Goal: Task Accomplishment & Management: Use online tool/utility

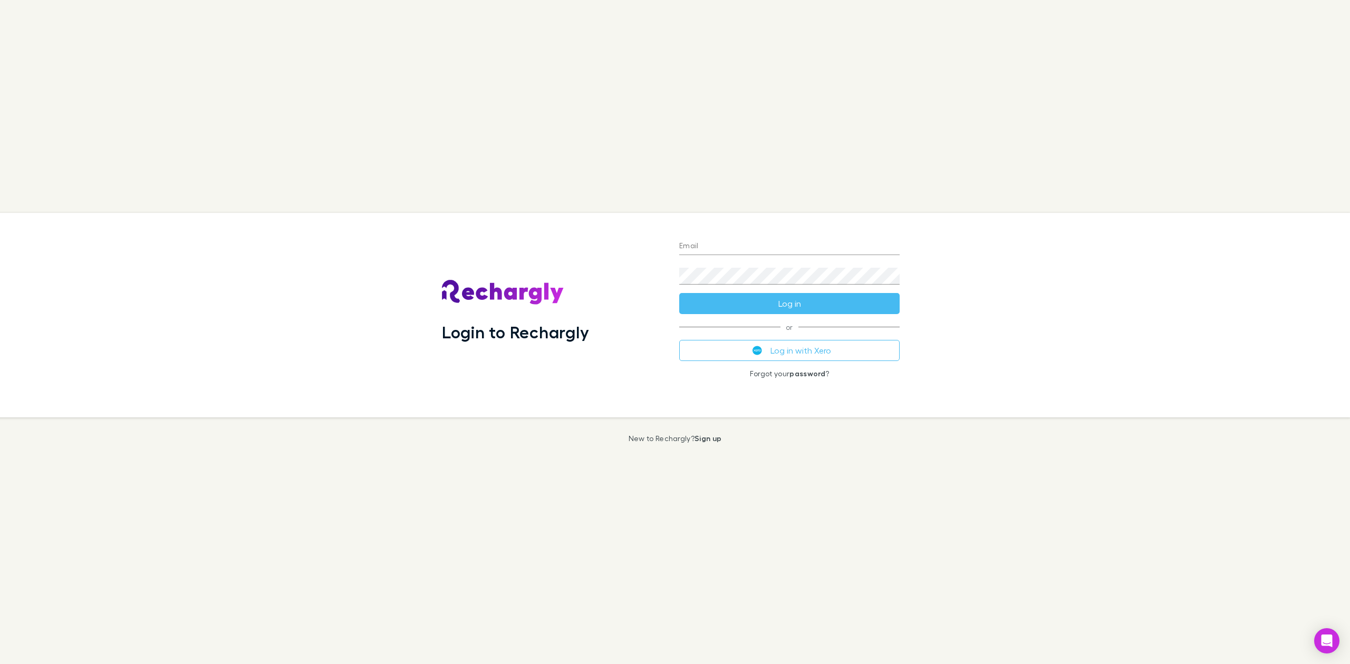
click at [711, 235] on div "Email" at bounding box center [789, 242] width 220 height 25
click at [713, 248] on input "Email" at bounding box center [789, 246] width 220 height 17
type input "**********"
click at [759, 300] on button "Log in" at bounding box center [789, 303] width 220 height 21
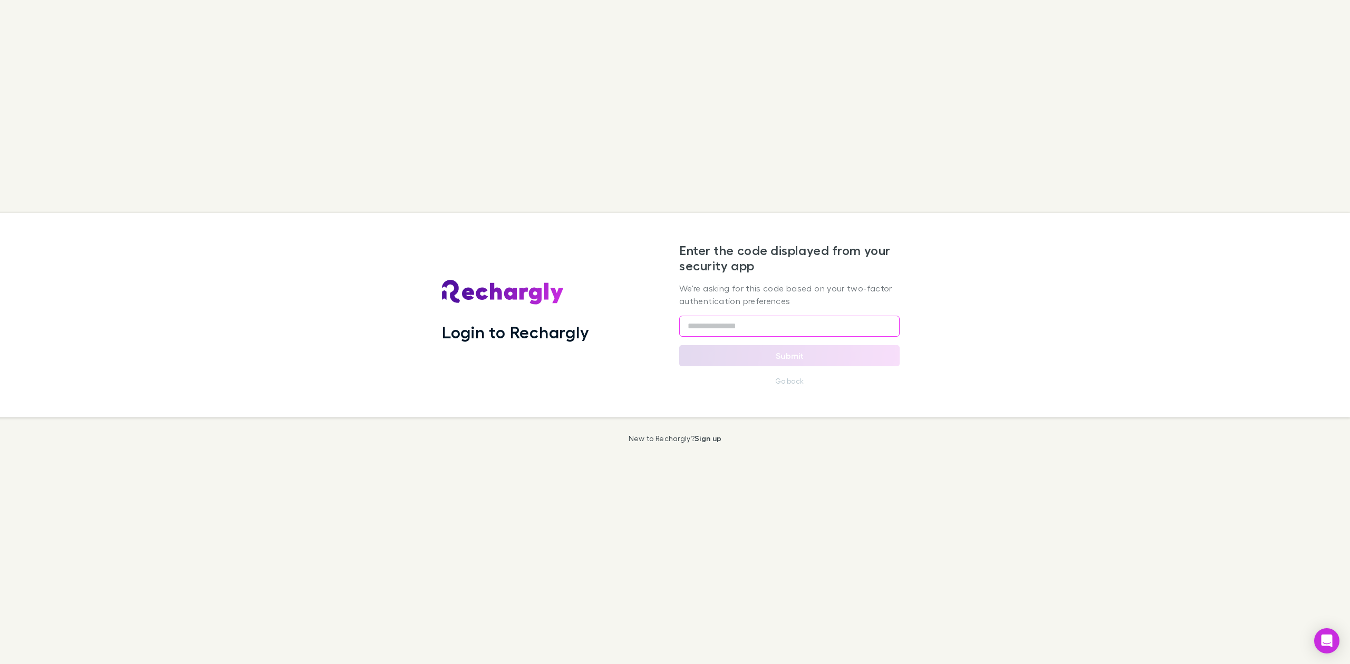
click at [709, 328] on input "text" at bounding box center [789, 326] width 220 height 21
type input "******"
click at [743, 347] on button "Submit" at bounding box center [789, 355] width 220 height 21
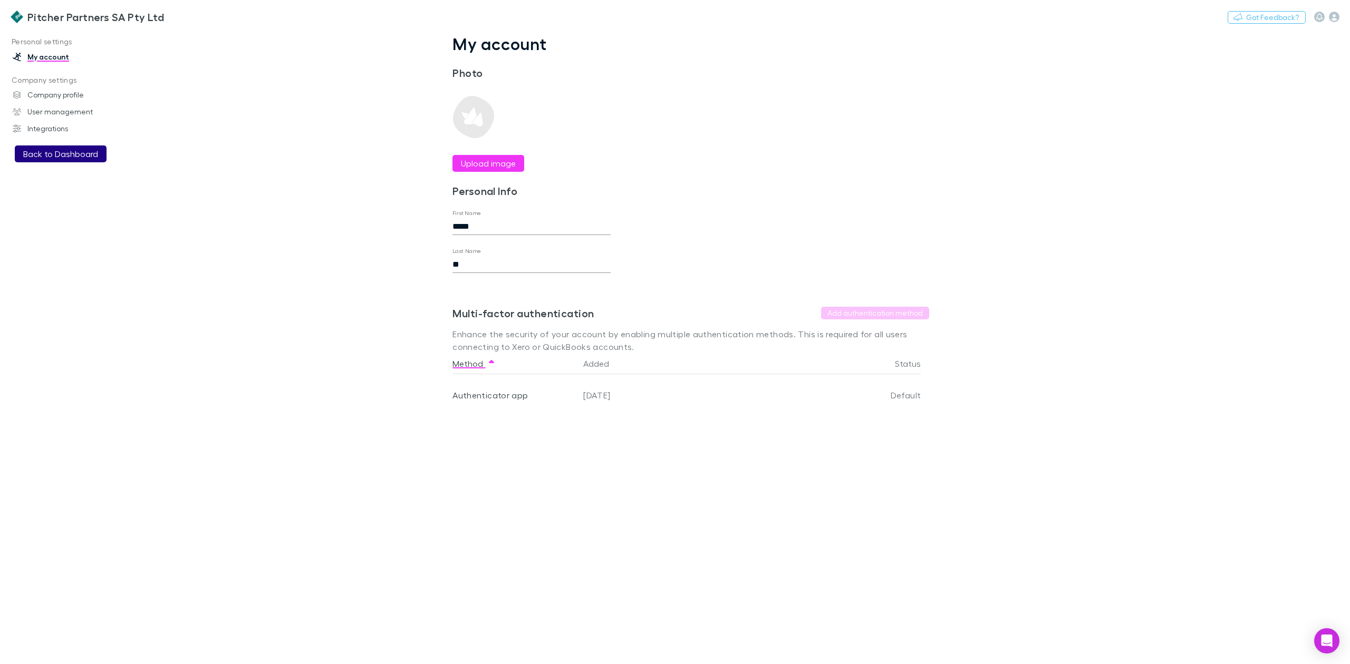
click at [57, 148] on button "Back to Dashboard" at bounding box center [61, 154] width 92 height 17
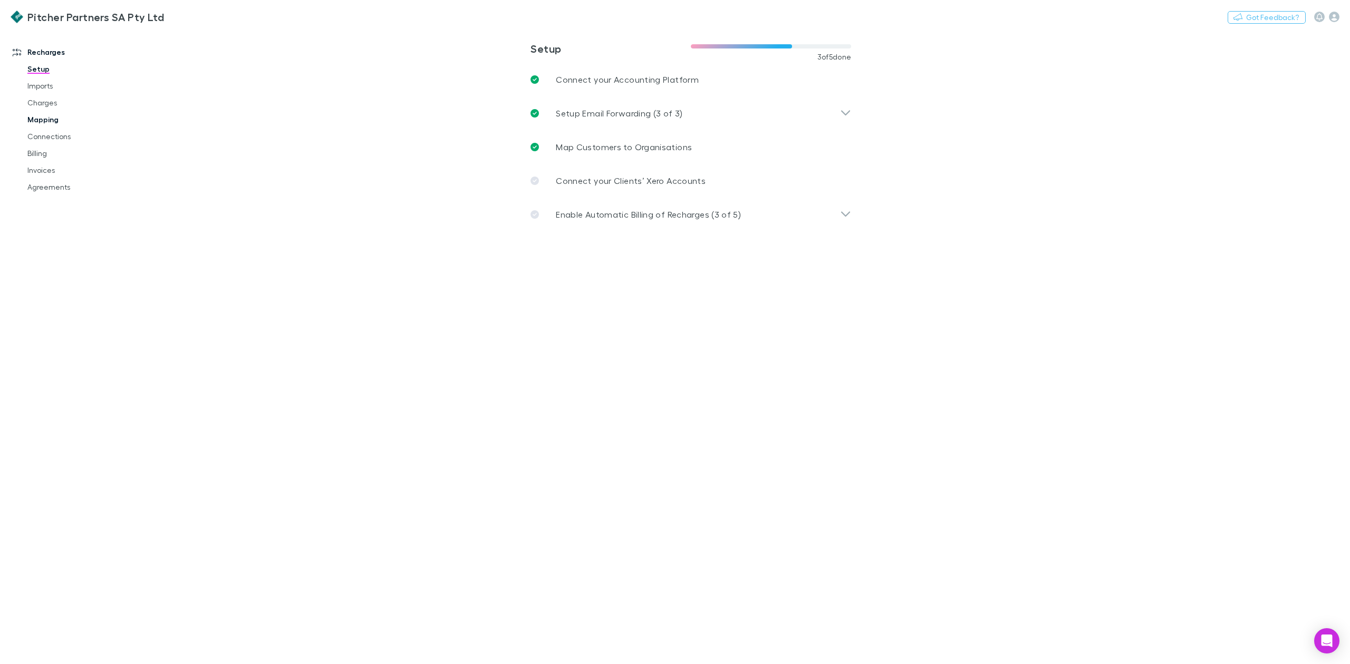
click at [40, 118] on link "Mapping" at bounding box center [83, 119] width 133 height 17
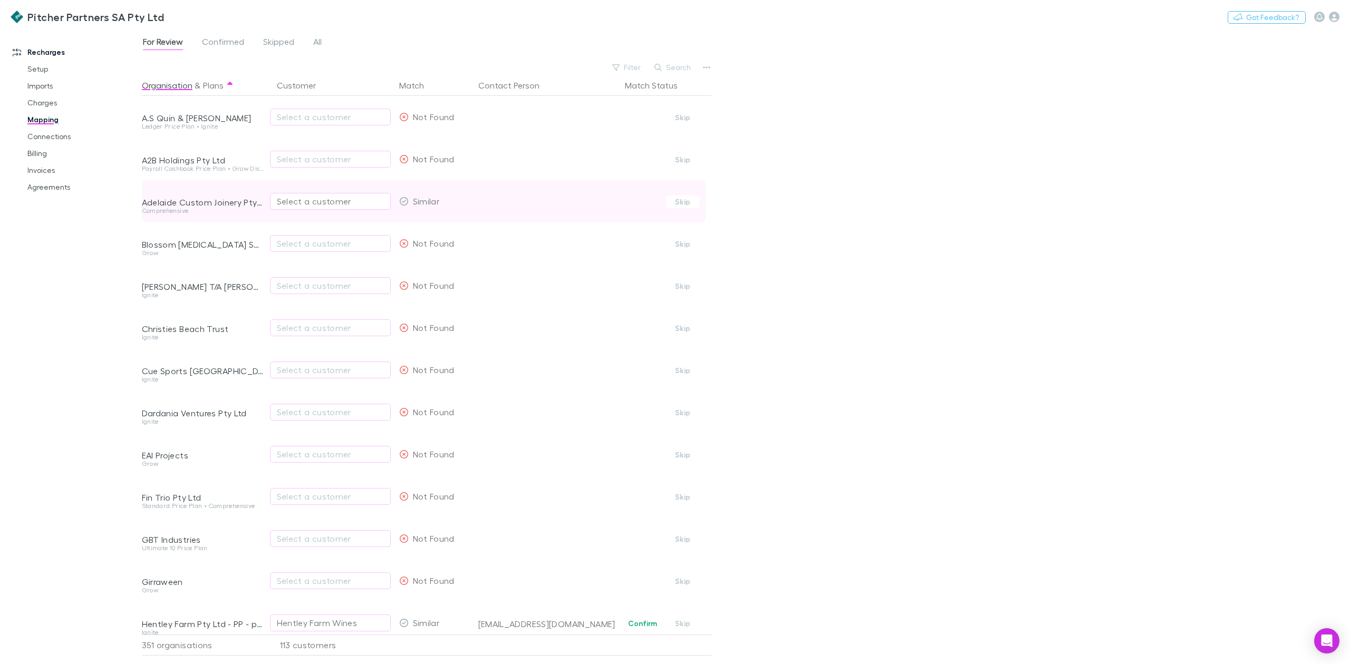
click at [280, 197] on div "Select a customer" at bounding box center [330, 201] width 107 height 13
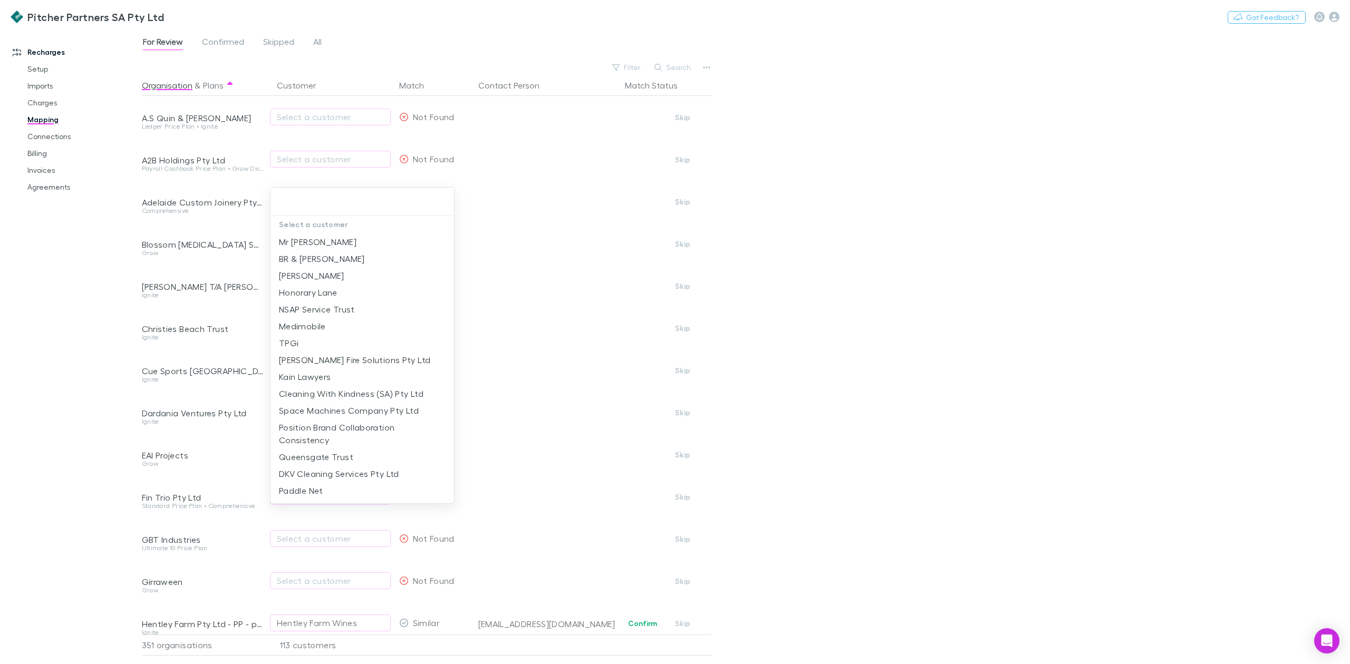
click at [78, 273] on div at bounding box center [675, 332] width 1350 height 664
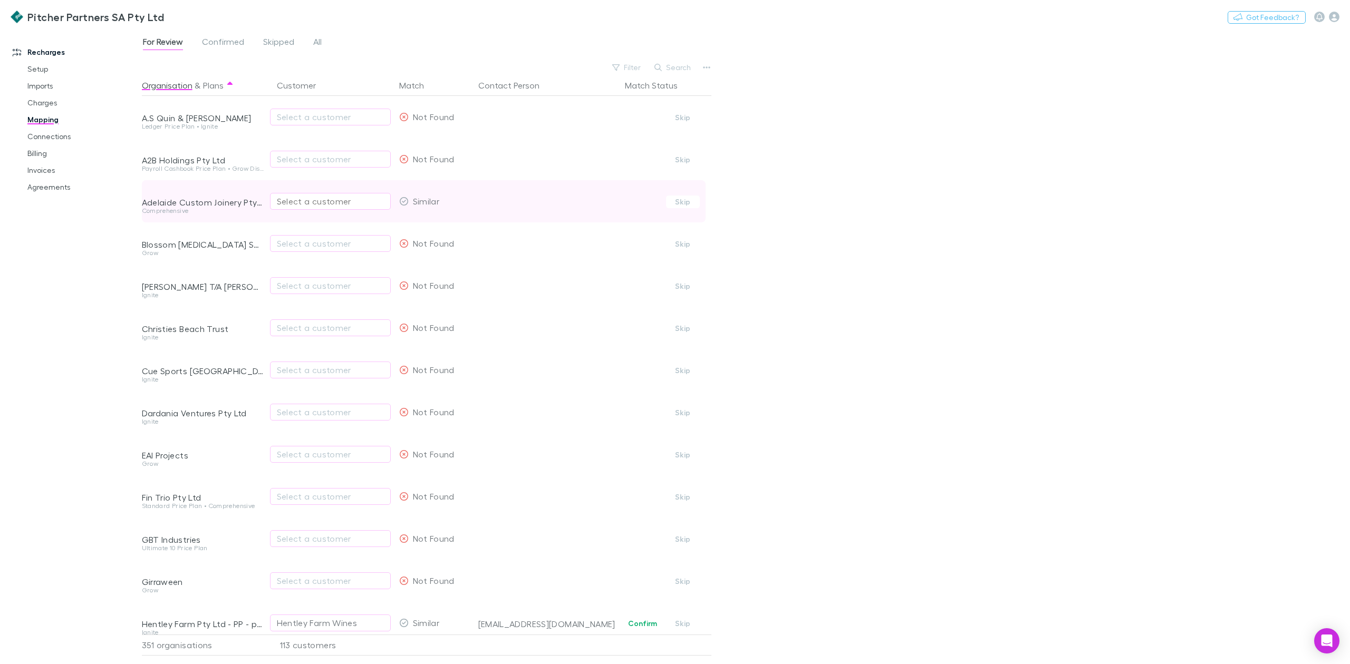
click at [297, 205] on div "Select a customer" at bounding box center [330, 201] width 107 height 13
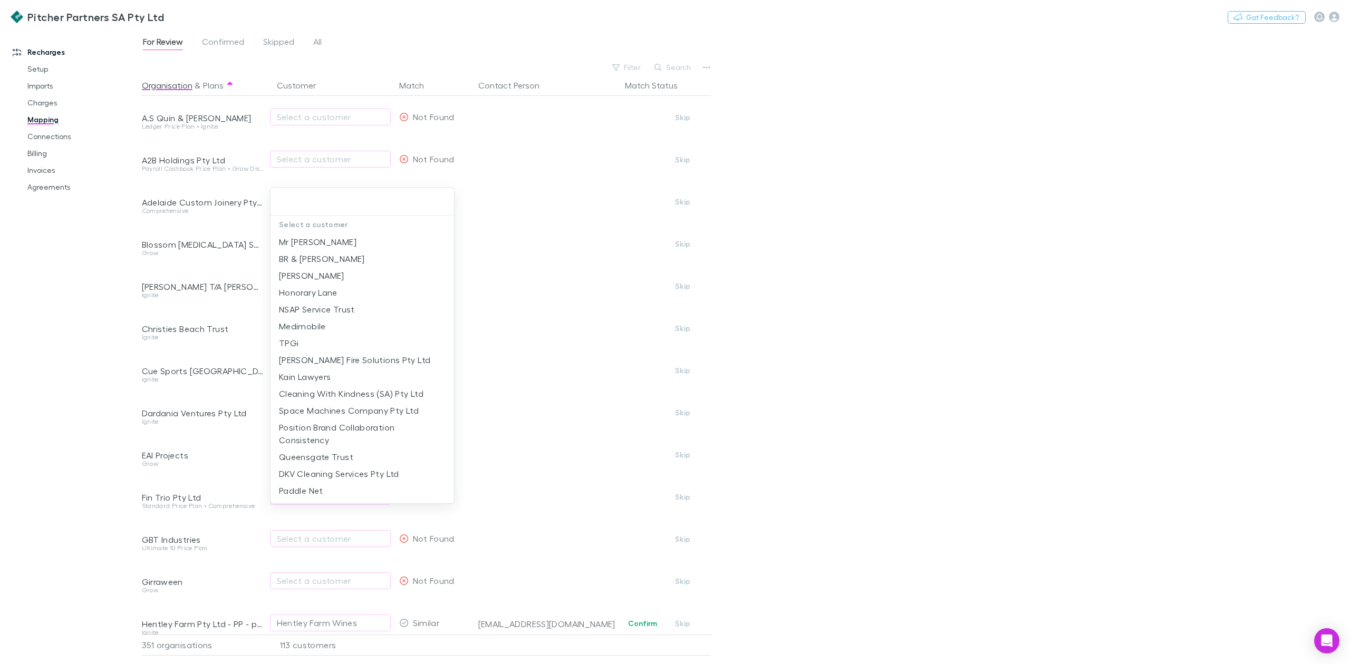
click at [89, 313] on div at bounding box center [675, 332] width 1350 height 664
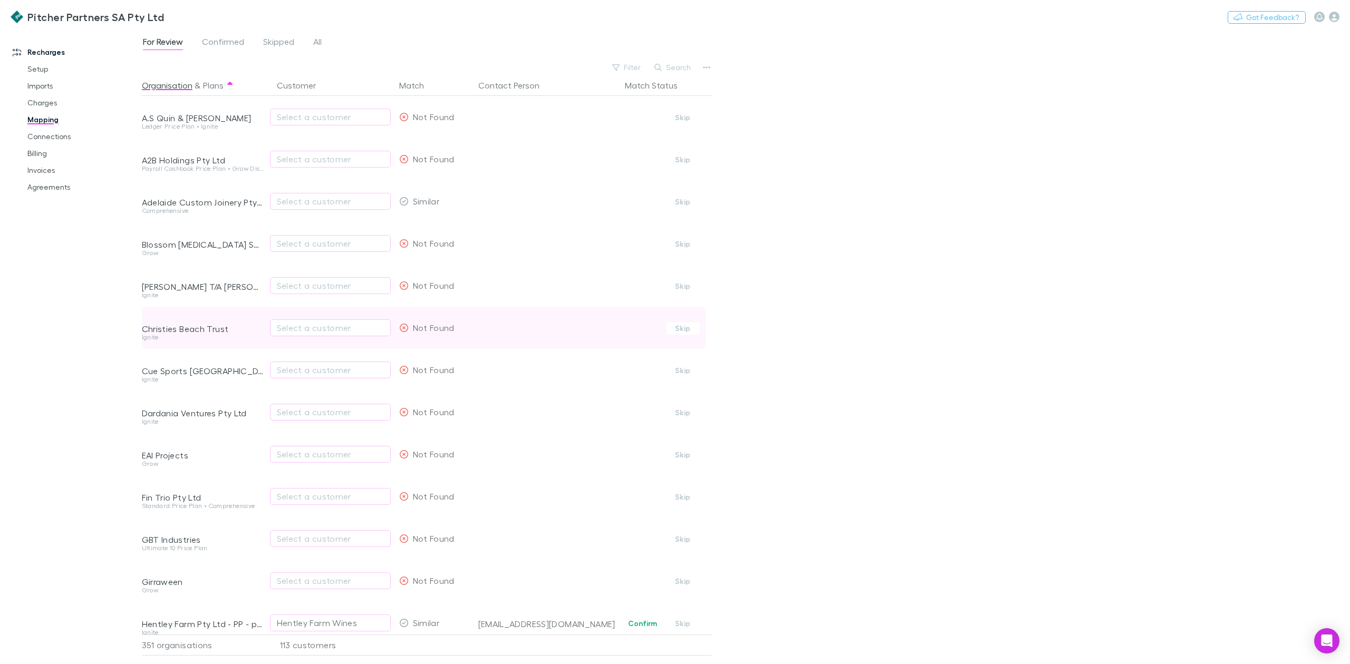
scroll to position [70, 0]
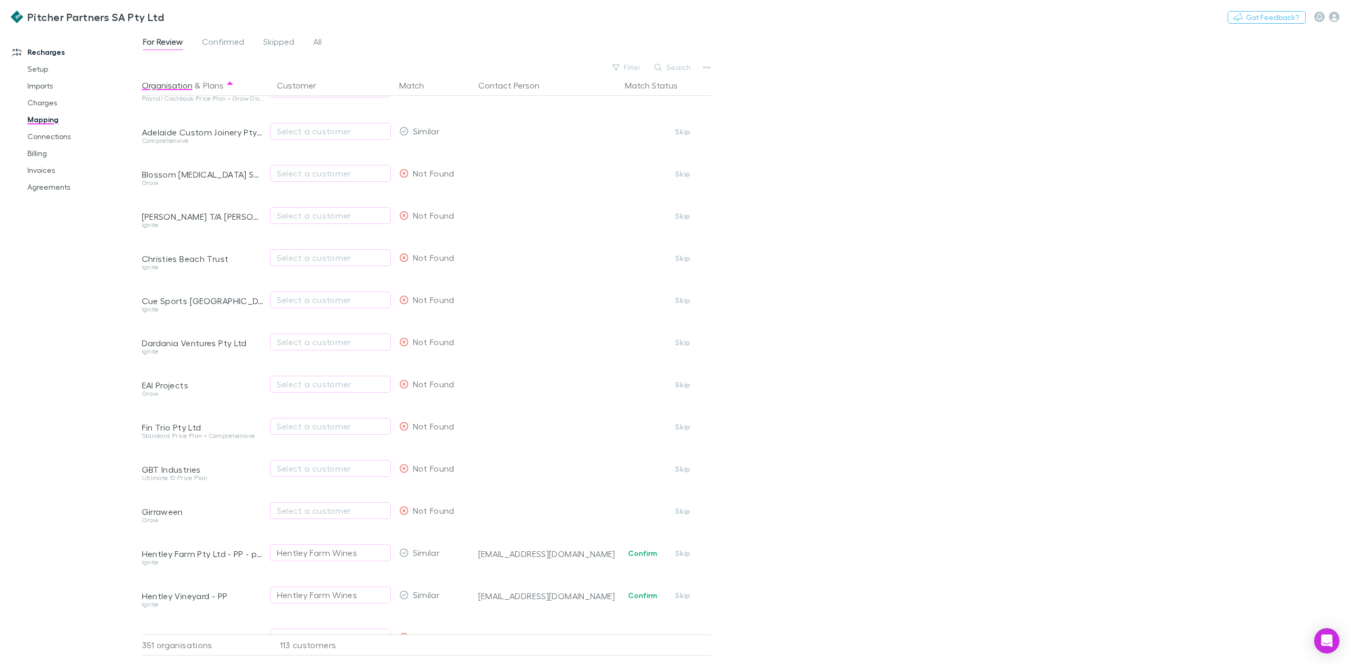
click at [56, 518] on div "Recharges Setup Imports Charges Mapping Connections Billing Invoices Agreements" at bounding box center [76, 345] width 152 height 625
click at [81, 519] on div "Recharges Setup Imports Charges Mapping Connections Billing Invoices Agreements" at bounding box center [76, 345] width 152 height 625
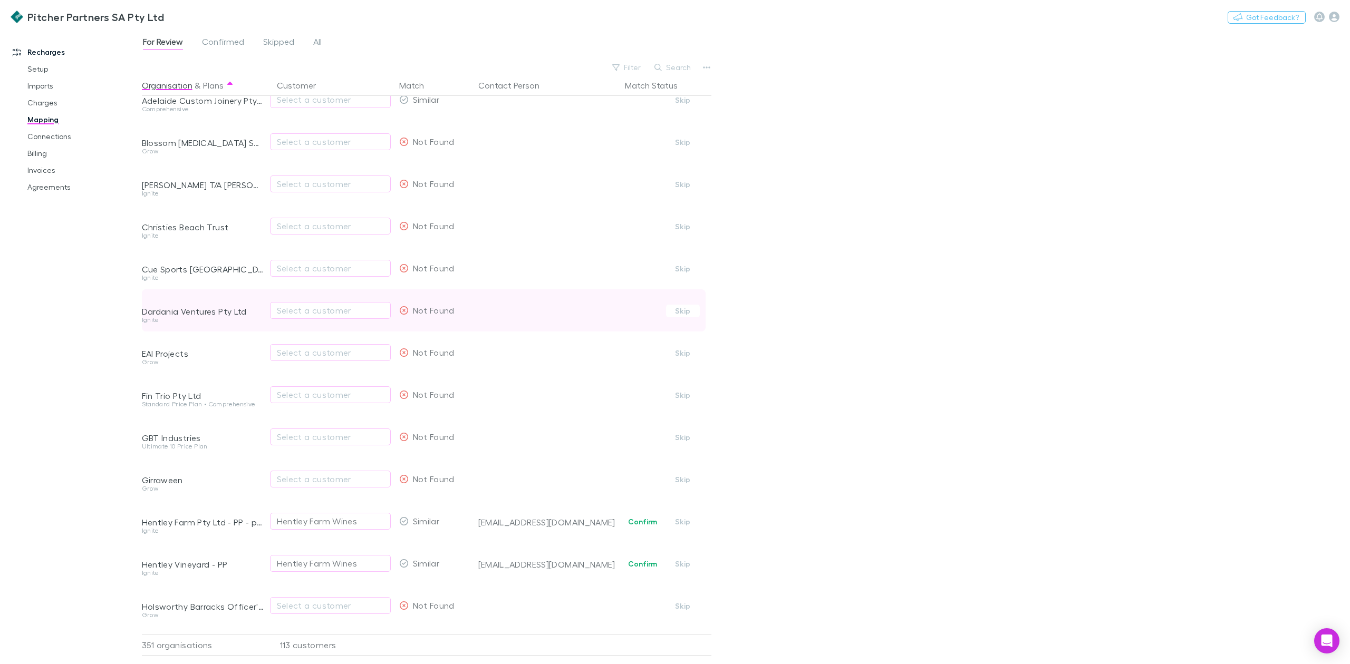
scroll to position [0, 0]
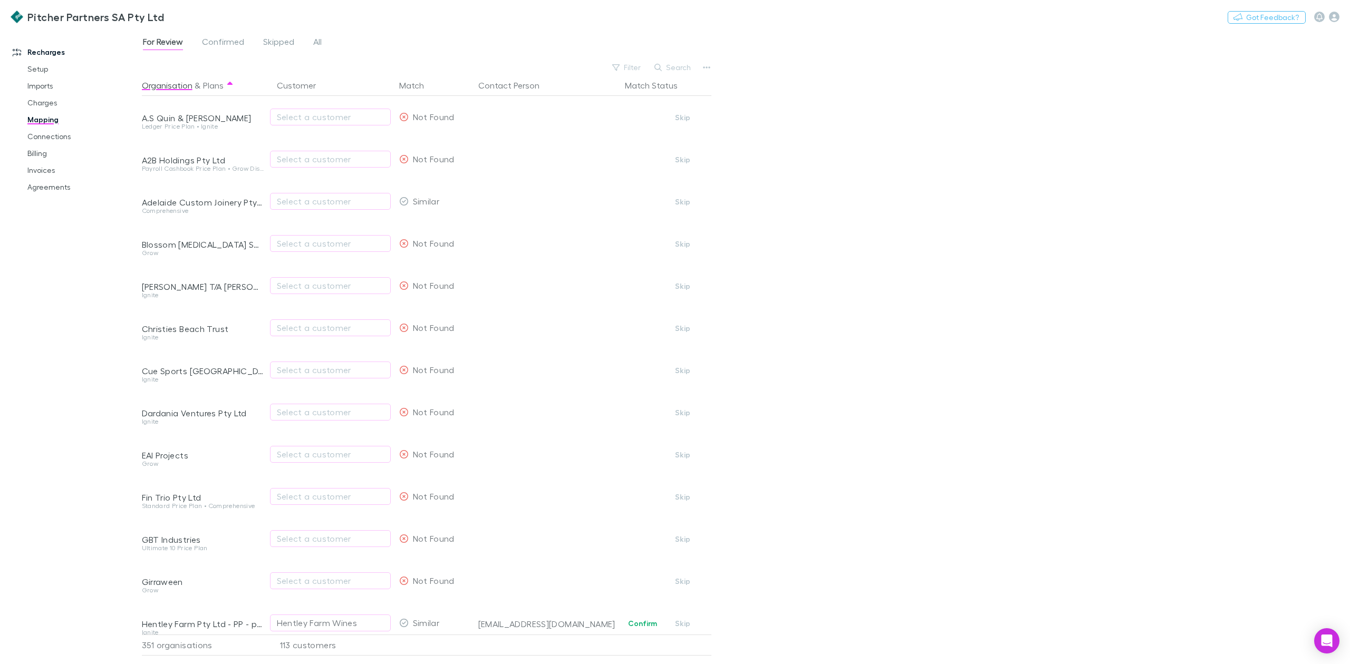
click at [85, 358] on div "Recharges Setup Imports Charges Mapping Connections Billing Invoices Agreements" at bounding box center [76, 345] width 152 height 625
